Goal: Task Accomplishment & Management: Use online tool/utility

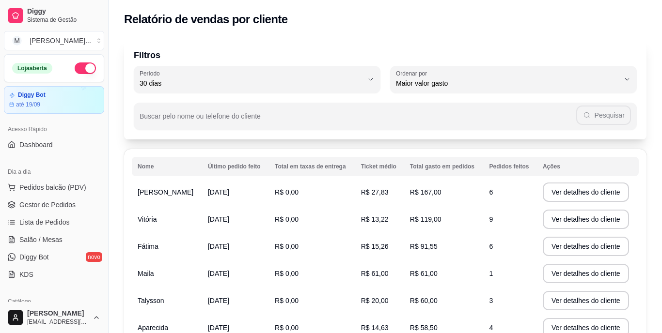
select select "30"
select select "HIGHEST_TOTAL_SPENT_WITH_ORDERS"
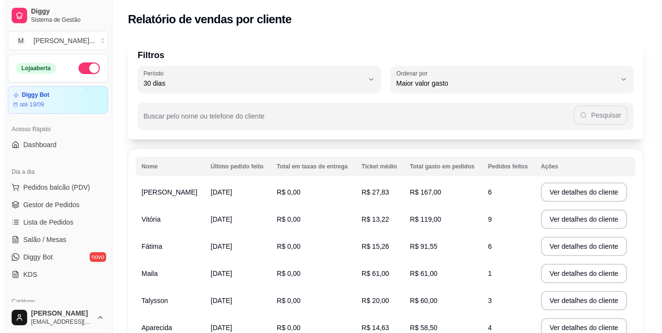
scroll to position [267, 0]
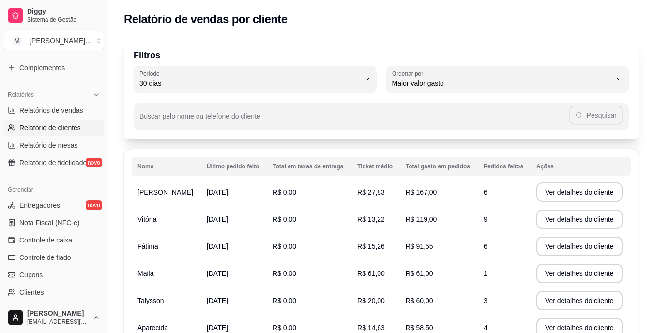
click at [63, 135] on link "Relatório de clientes" at bounding box center [54, 128] width 100 height 16
click at [64, 142] on span "Relatório de mesas" at bounding box center [48, 145] width 59 height 10
select select "TOTAL_OF_ORDERS"
select select "7"
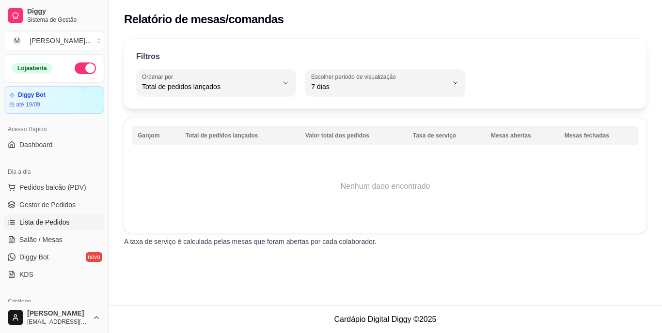
click at [68, 221] on link "Lista de Pedidos" at bounding box center [54, 223] width 100 height 16
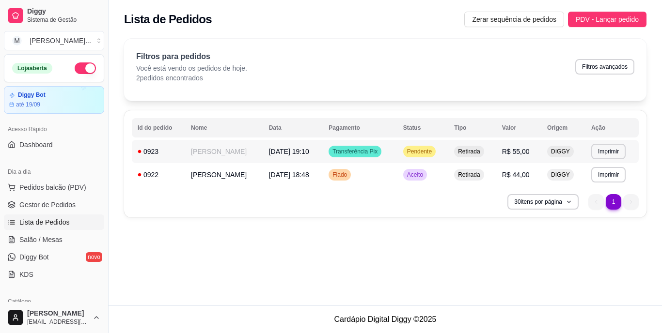
click at [408, 151] on span "Pendente" at bounding box center [419, 152] width 29 height 8
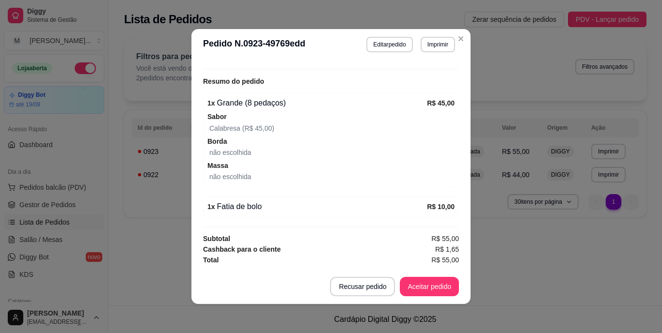
scroll to position [2, 0]
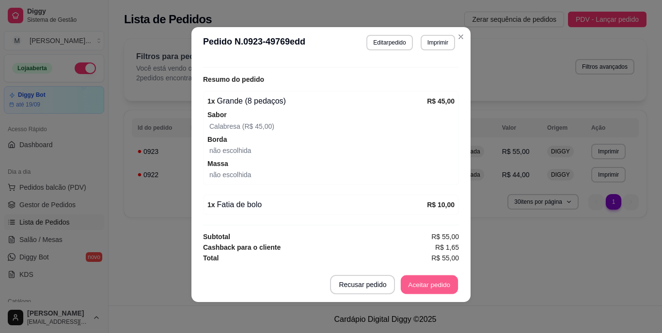
click at [427, 280] on button "Aceitar pedido" at bounding box center [429, 285] width 57 height 19
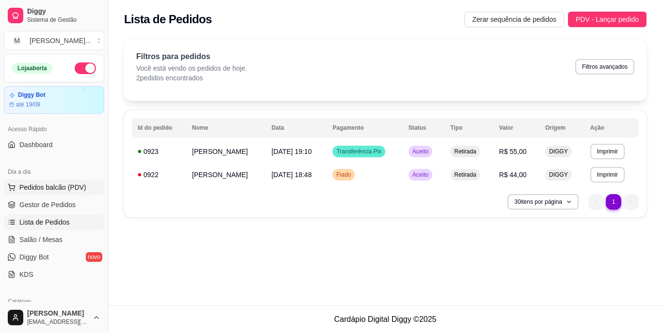
click at [75, 188] on span "Pedidos balcão (PDV)" at bounding box center [52, 188] width 67 height 10
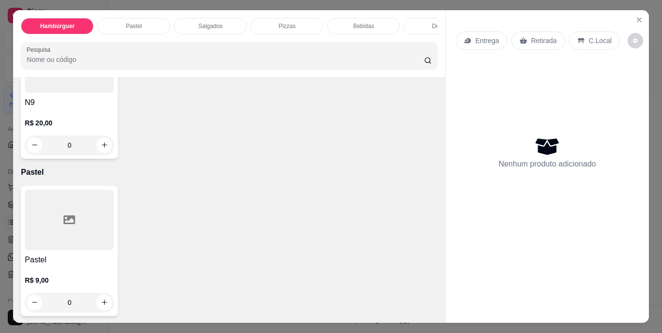
scroll to position [581, 0]
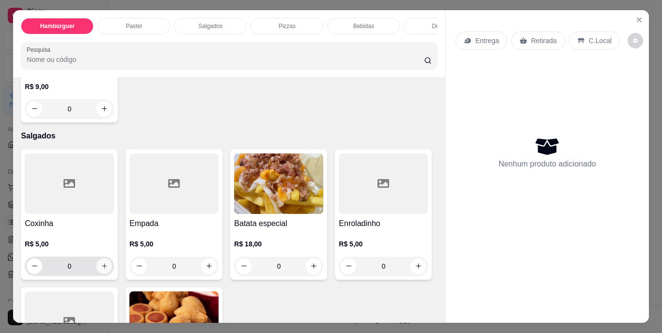
click at [103, 268] on icon "increase-product-quantity" at bounding box center [104, 266] width 7 height 7
type input "1"
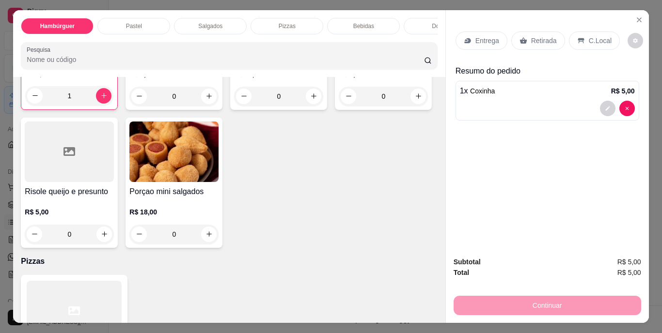
scroll to position [775, 0]
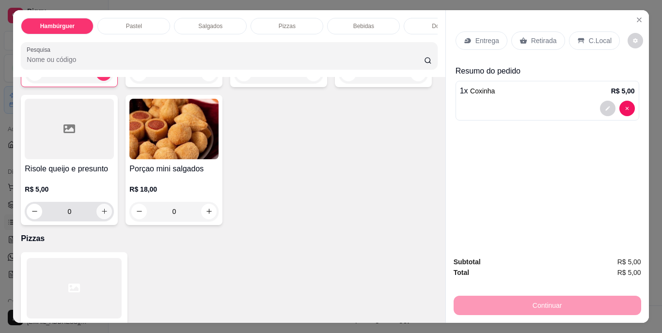
click at [108, 212] on icon "increase-product-quantity" at bounding box center [104, 211] width 7 height 7
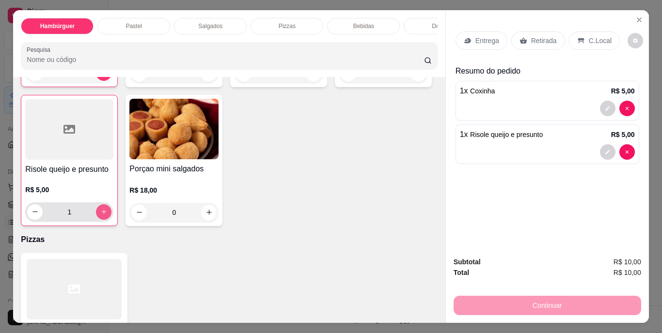
click at [108, 212] on icon "increase-product-quantity" at bounding box center [103, 211] width 7 height 7
type input "2"
click at [415, 77] on icon "increase-product-quantity" at bounding box center [418, 73] width 7 height 7
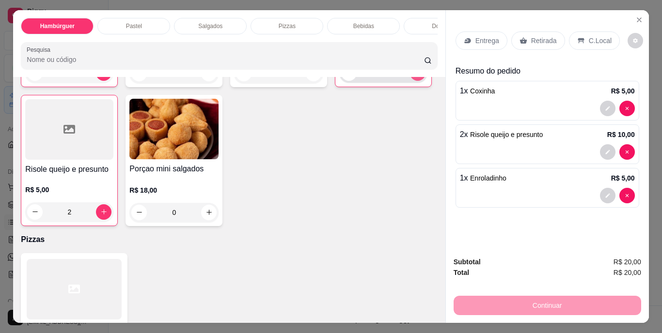
click at [414, 77] on icon "increase-product-quantity" at bounding box center [417, 72] width 7 height 7
type input "3"
click at [540, 37] on p "Retirada" at bounding box center [544, 41] width 26 height 10
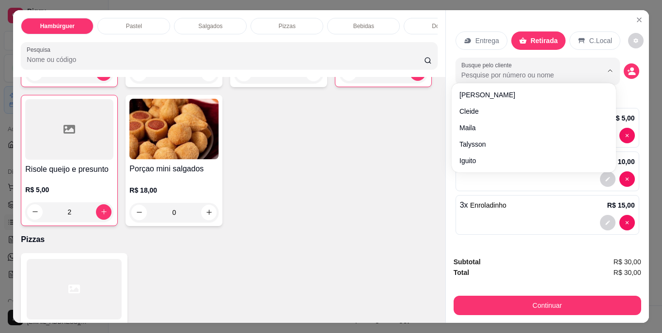
click at [539, 74] on input "Busque pelo cliente" at bounding box center [523, 75] width 125 height 10
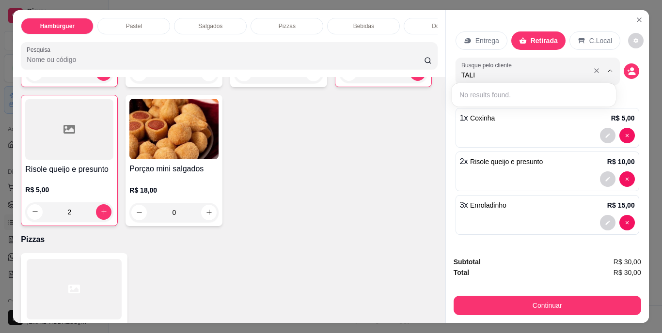
type input "TAL"
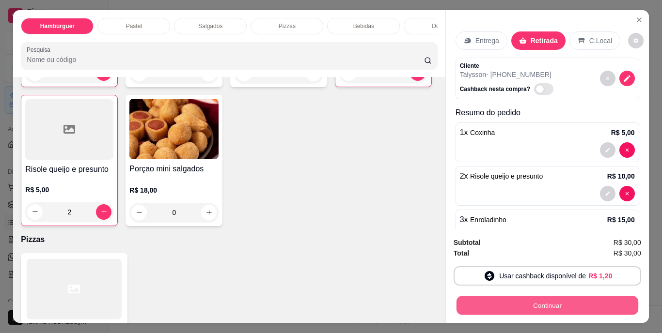
click at [562, 297] on button "Continuar" at bounding box center [547, 305] width 182 height 19
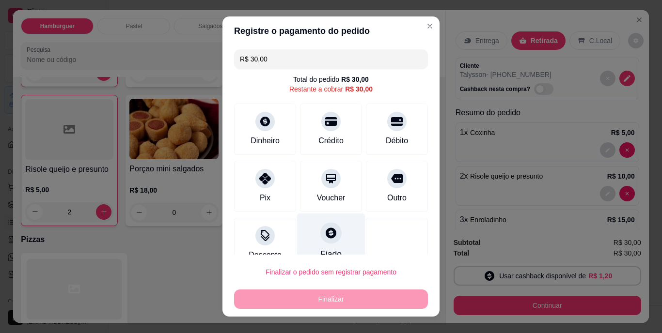
click at [323, 240] on div at bounding box center [330, 233] width 21 height 21
type input "R$ 0,00"
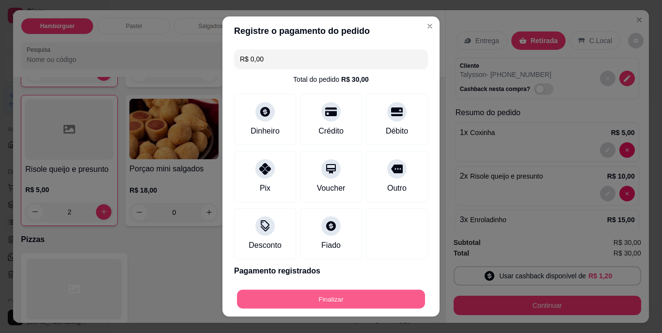
click at [371, 299] on button "Finalizar" at bounding box center [331, 299] width 188 height 19
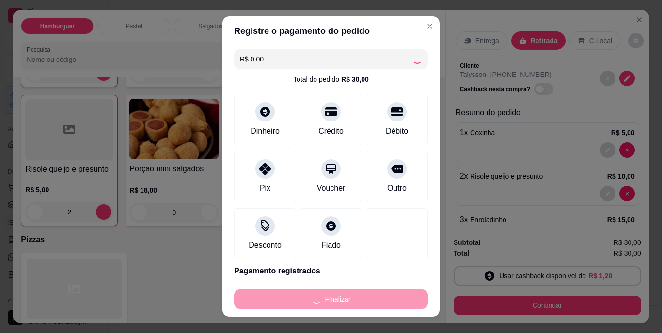
type input "0"
type input "-R$ 30,00"
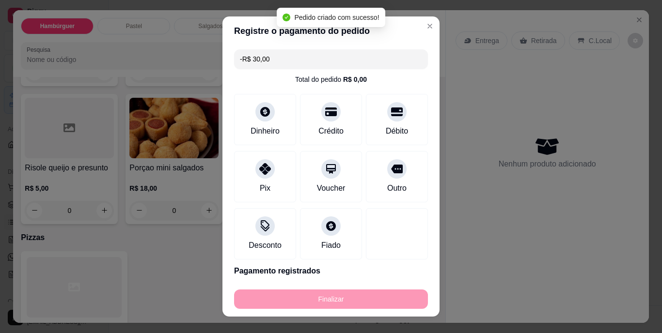
scroll to position [775, 0]
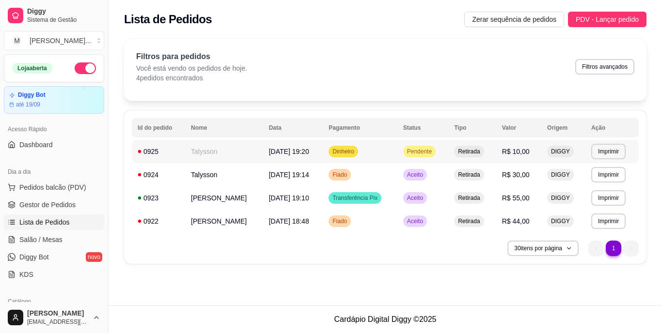
click at [456, 148] on span "Retirada" at bounding box center [469, 152] width 26 height 8
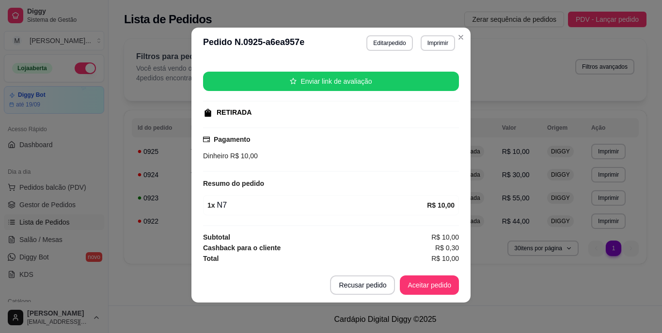
scroll to position [2, 0]
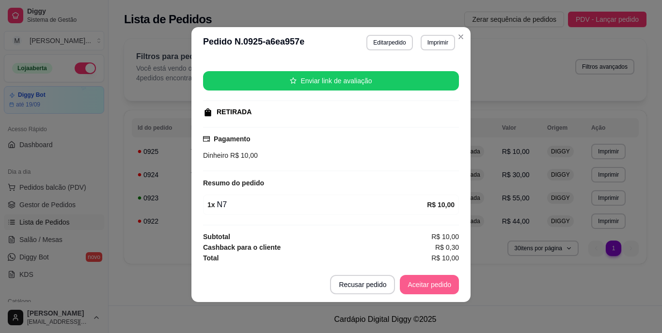
click at [430, 284] on button "Aceitar pedido" at bounding box center [429, 284] width 59 height 19
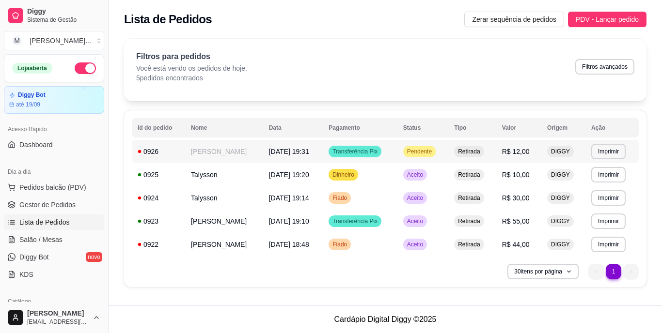
click at [409, 145] on td "Pendente" at bounding box center [422, 151] width 51 height 23
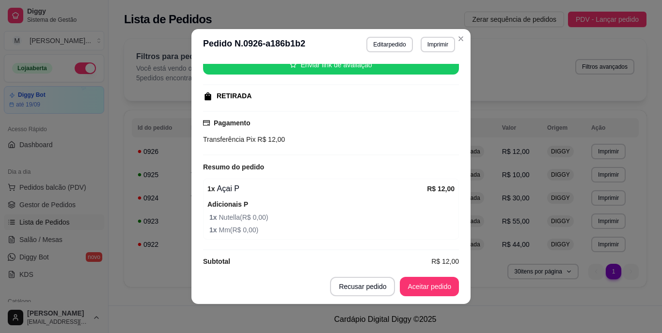
scroll to position [145, 0]
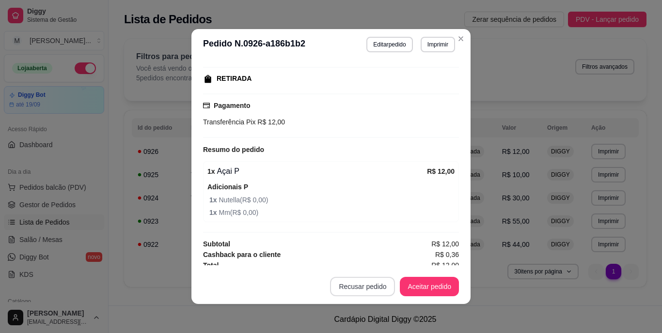
click at [364, 290] on button "Recusar pedido" at bounding box center [362, 286] width 65 height 19
click at [334, 158] on div "feito há 5 minutos Horário do pedido [DATE] 19:31 Status do pedido ESPERANDO AC…" at bounding box center [331, 165] width 256 height 202
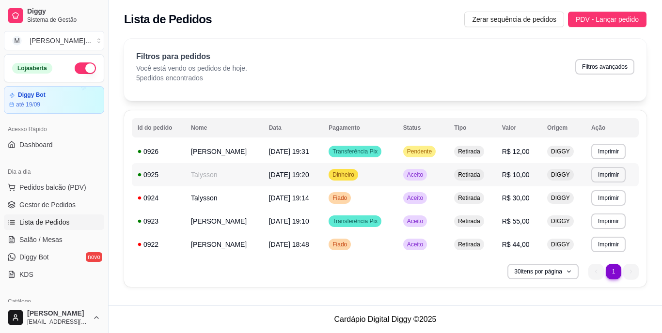
click at [363, 175] on td "Dinheiro" at bounding box center [360, 174] width 74 height 23
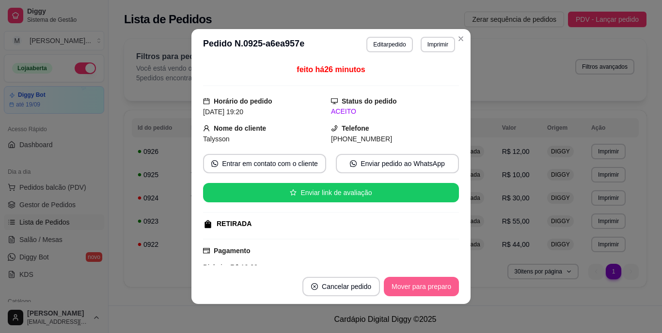
click at [435, 283] on button "Mover para preparo" at bounding box center [421, 286] width 75 height 19
click at [436, 289] on button "Mover para retirada disponível" at bounding box center [405, 286] width 107 height 19
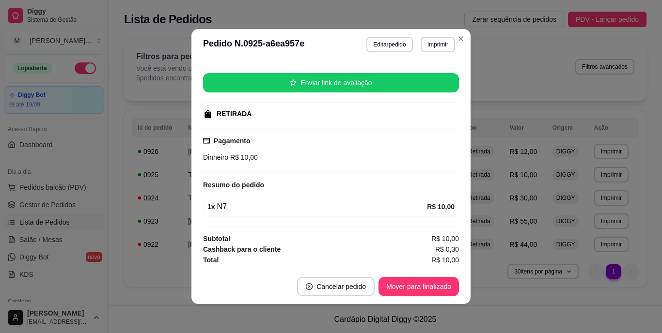
scroll to position [2, 0]
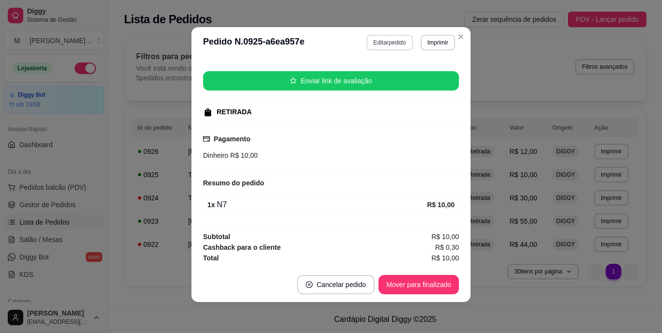
click at [376, 38] on button "Editar pedido" at bounding box center [389, 43] width 46 height 16
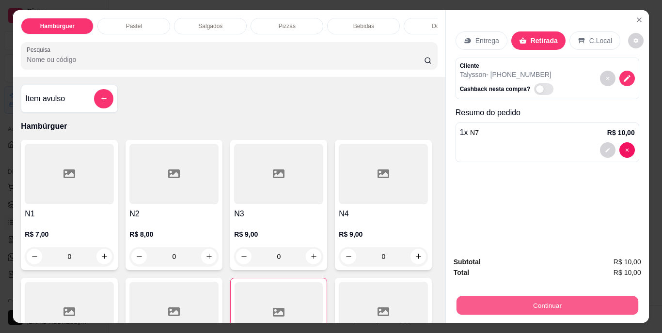
click at [591, 304] on button "Continuar" at bounding box center [547, 305] width 182 height 19
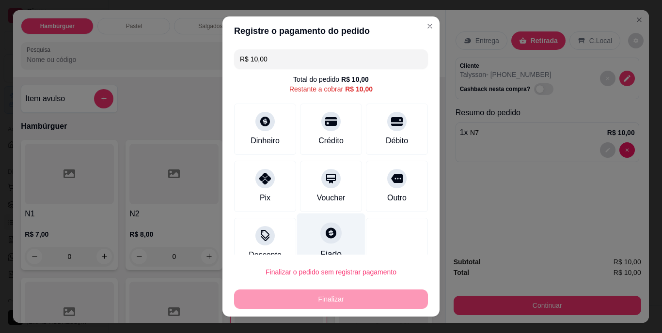
click at [325, 234] on icon at bounding box center [331, 233] width 13 height 13
type input "R$ 0,00"
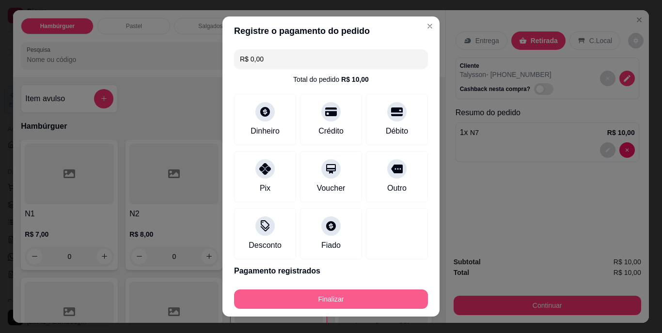
click at [359, 300] on button "Finalizar" at bounding box center [331, 299] width 194 height 19
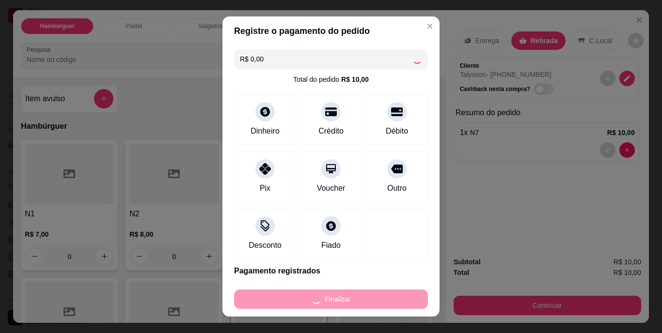
type input "0"
type input "-R$ 10,00"
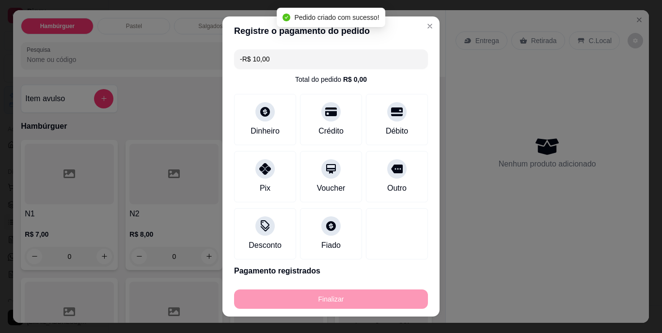
scroll to position [92, 0]
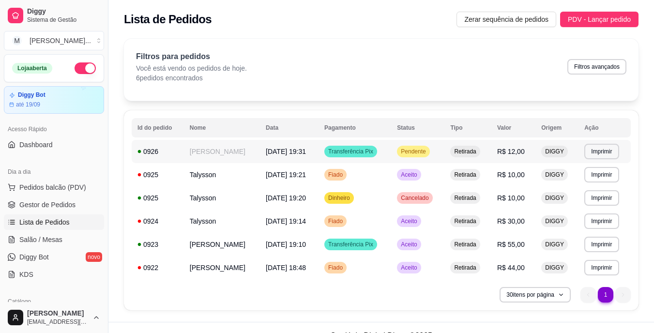
click at [402, 156] on div "Pendente" at bounding box center [413, 152] width 32 height 12
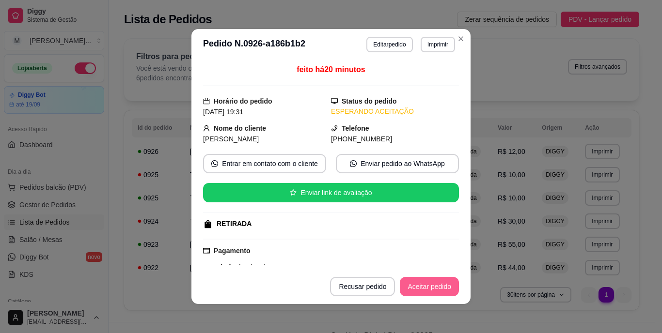
click at [424, 290] on button "Aceitar pedido" at bounding box center [429, 286] width 59 height 19
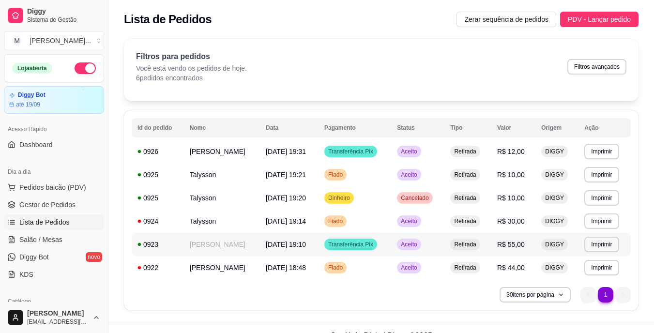
click at [435, 247] on td "Aceito" at bounding box center [417, 244] width 53 height 23
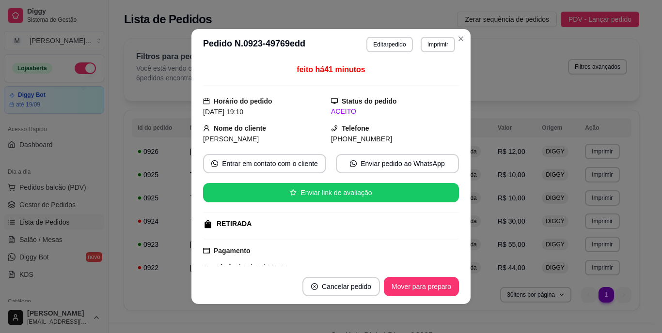
scroll to position [97, 0]
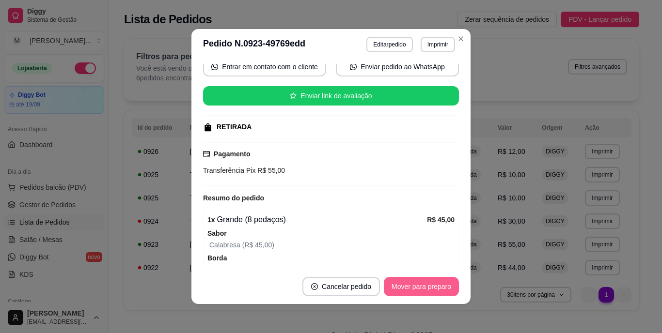
click at [427, 290] on button "Mover para preparo" at bounding box center [421, 286] width 75 height 19
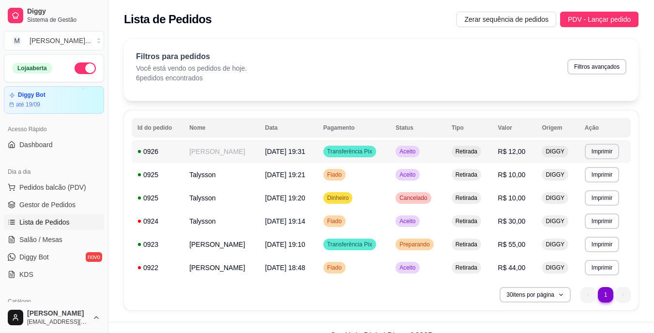
click at [411, 148] on td "Aceito" at bounding box center [418, 151] width 56 height 23
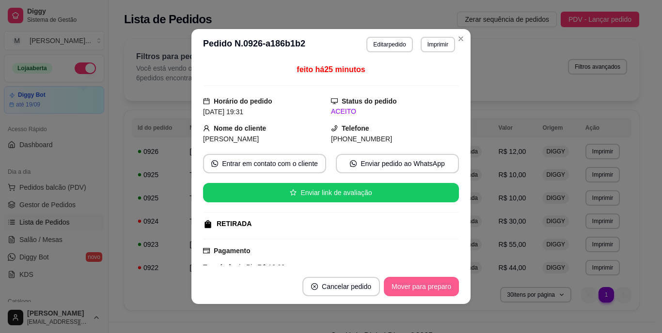
click at [431, 289] on button "Mover para preparo" at bounding box center [421, 286] width 75 height 19
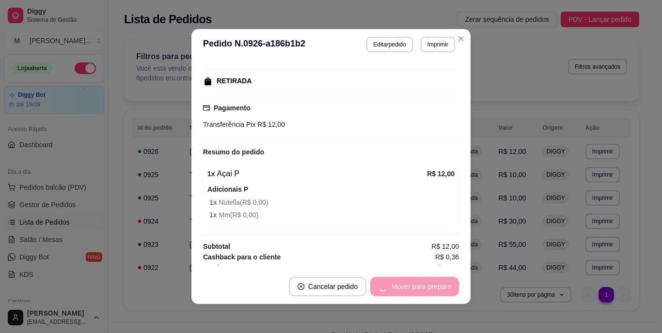
scroll to position [145, 0]
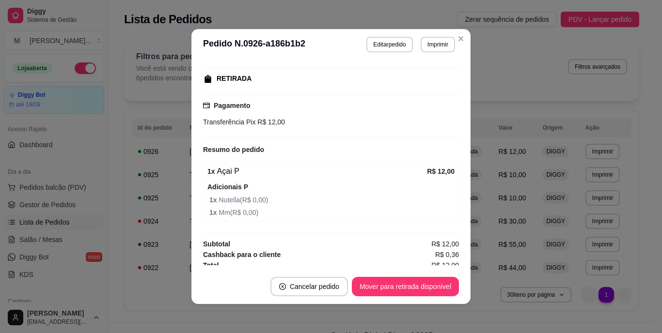
click at [383, 253] on div "Cashback para o cliente R$ 0,36" at bounding box center [331, 254] width 256 height 11
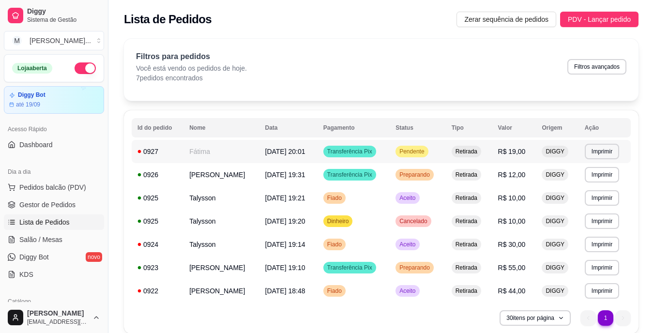
click at [417, 153] on div "Pendente" at bounding box center [412, 152] width 32 height 12
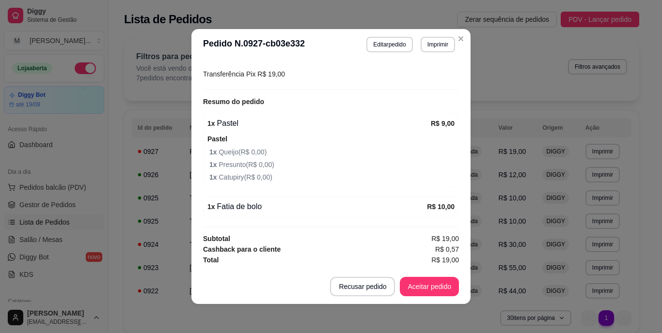
scroll to position [2, 0]
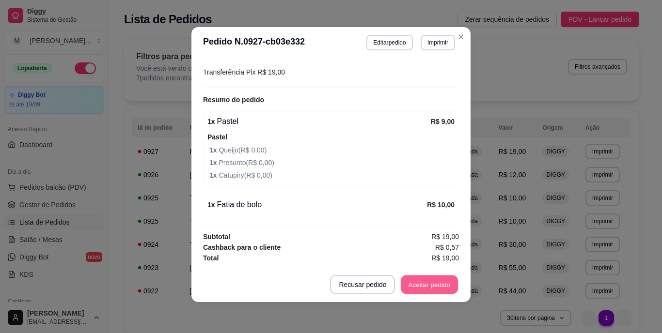
click at [430, 280] on button "Aceitar pedido" at bounding box center [429, 285] width 57 height 19
click at [427, 277] on button "Mover para preparo" at bounding box center [421, 285] width 73 height 19
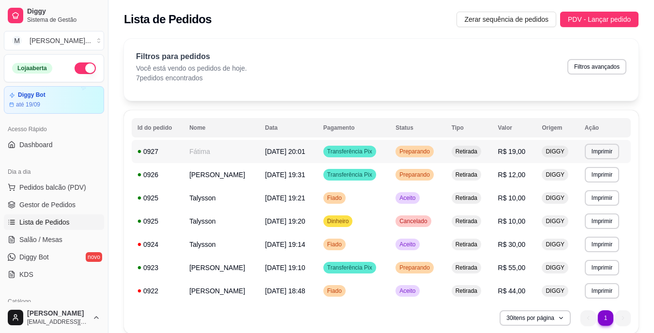
click at [425, 155] on td "Preparando" at bounding box center [418, 151] width 56 height 23
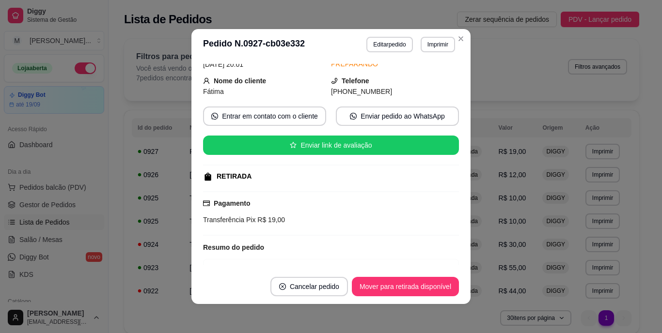
scroll to position [145, 0]
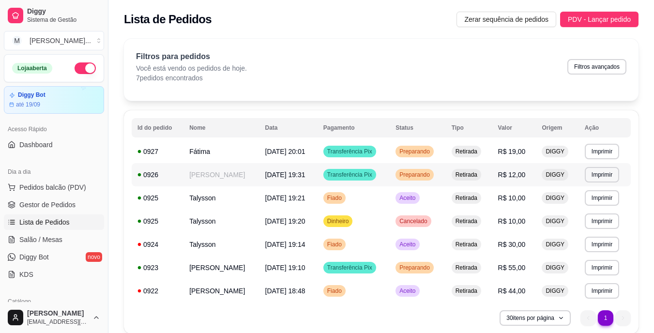
click at [402, 172] on span "Preparando" at bounding box center [415, 175] width 34 height 8
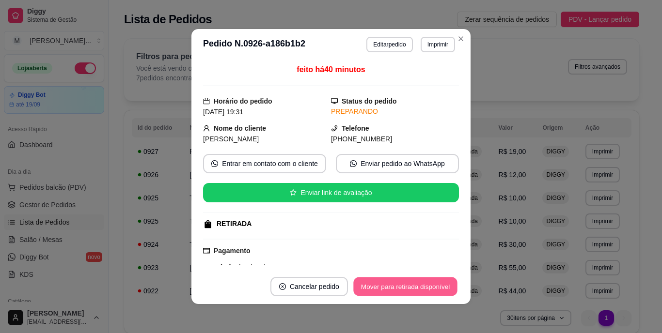
click at [386, 282] on button "Mover para retirada disponível" at bounding box center [405, 287] width 104 height 19
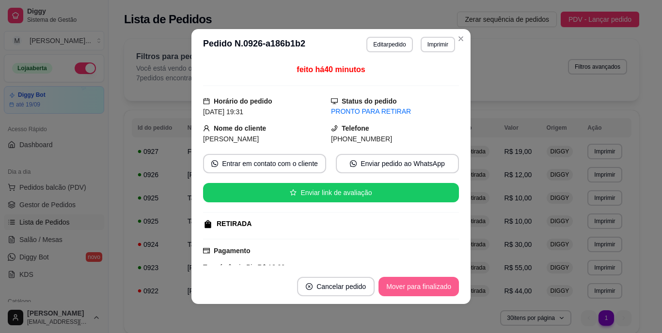
click at [387, 281] on button "Mover para finalizado" at bounding box center [418, 286] width 80 height 19
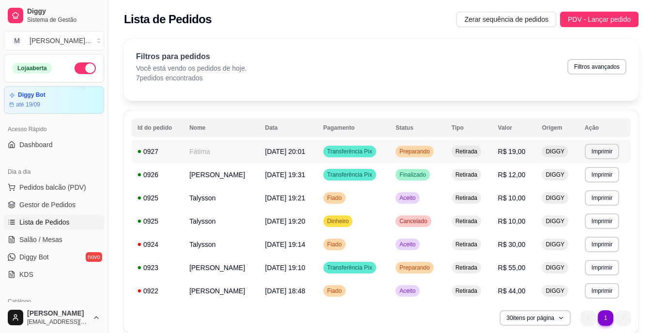
click at [396, 146] on div "Preparando" at bounding box center [415, 152] width 38 height 12
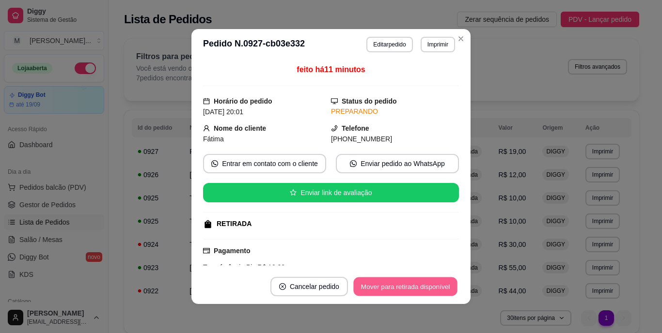
click at [418, 286] on button "Mover para retirada disponível" at bounding box center [405, 287] width 104 height 19
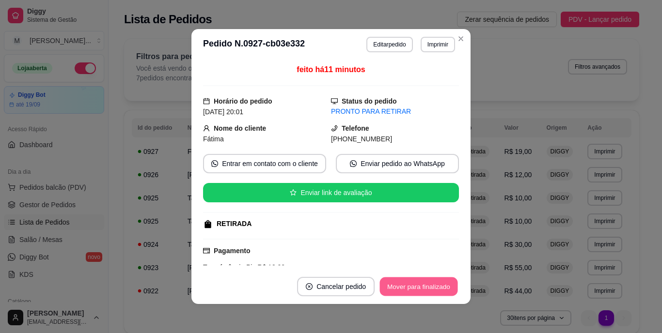
click at [419, 286] on button "Mover para finalizado" at bounding box center [419, 287] width 78 height 19
